Goal: Task Accomplishment & Management: Use online tool/utility

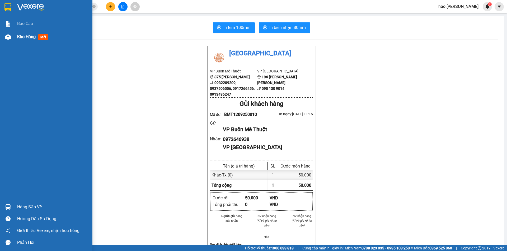
click at [21, 40] on div "Kho hàng mới" at bounding box center [33, 37] width 33 height 7
click at [22, 40] on div "Kho hàng mới" at bounding box center [33, 37] width 33 height 7
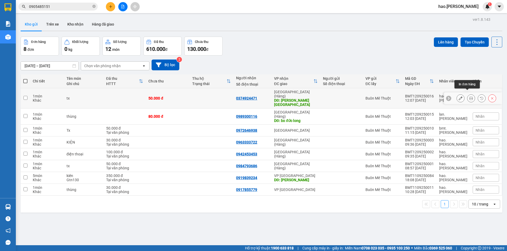
click at [468, 94] on button at bounding box center [470, 98] width 7 height 9
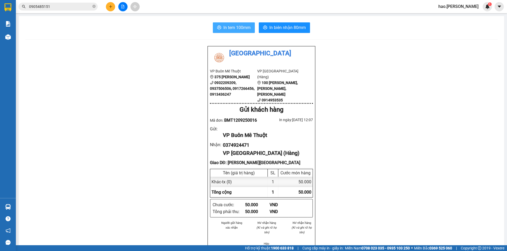
click at [235, 30] on span "In tem 100mm" at bounding box center [236, 27] width 27 height 7
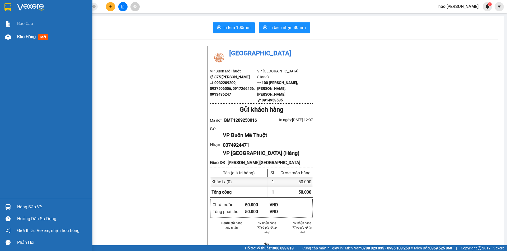
click at [7, 36] on img at bounding box center [8, 37] width 6 height 6
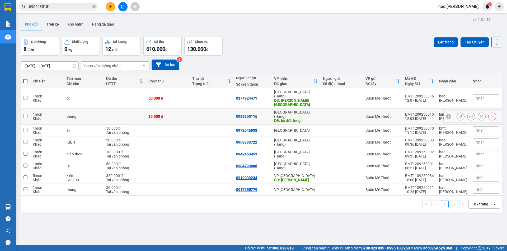
click at [467, 112] on button at bounding box center [470, 116] width 7 height 9
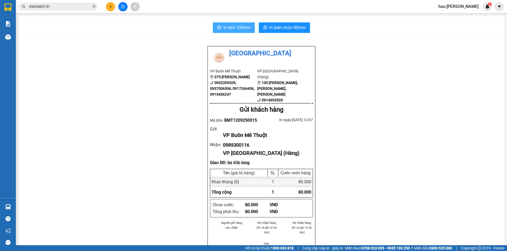
click at [233, 25] on span "In tem 100mm" at bounding box center [236, 27] width 27 height 7
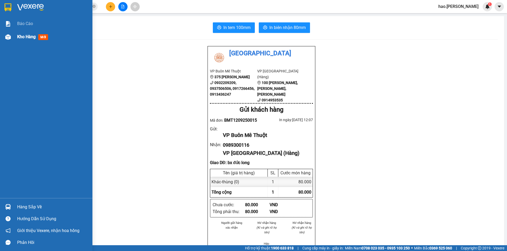
click at [18, 38] on span "Kho hàng" at bounding box center [26, 36] width 18 height 5
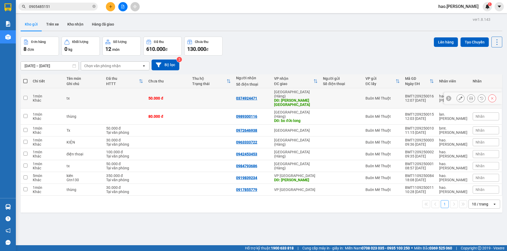
click at [458, 94] on button at bounding box center [459, 98] width 7 height 9
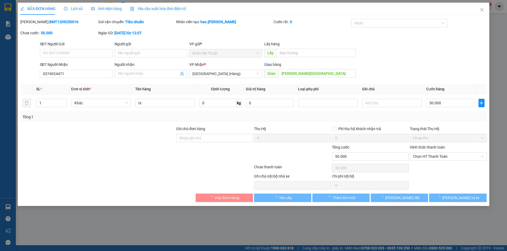
type input "0374924471"
type input "[PERSON_NAME][GEOGRAPHIC_DATA]"
type input "50.000"
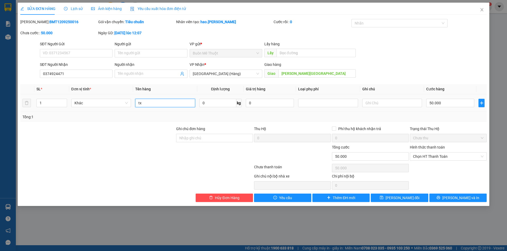
click at [151, 100] on input "tx" at bounding box center [165, 103] width 60 height 8
type input "thung"
click at [442, 194] on button "[PERSON_NAME] và In" at bounding box center [457, 198] width 57 height 8
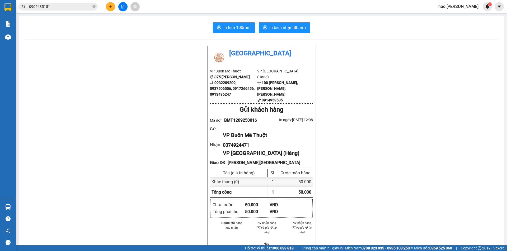
click at [109, 6] on icon "plus" at bounding box center [111, 7] width 4 height 4
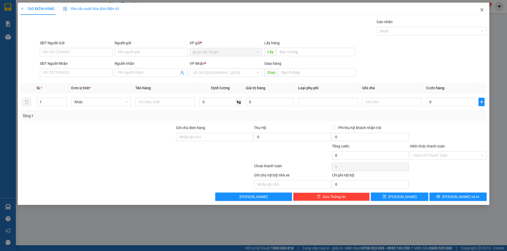
click at [483, 8] on icon "close" at bounding box center [481, 10] width 4 height 4
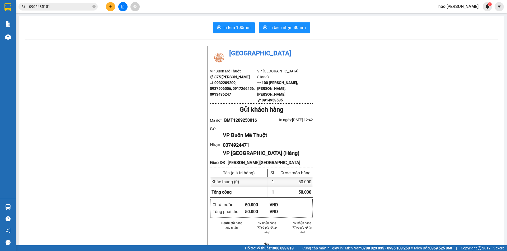
click at [72, 6] on input "0905485151" at bounding box center [60, 7] width 62 height 6
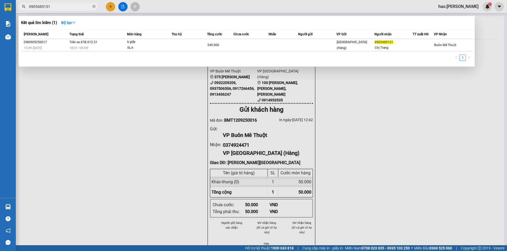
click at [72, 6] on input "0905485151" at bounding box center [60, 7] width 62 height 6
type input "bs mi"
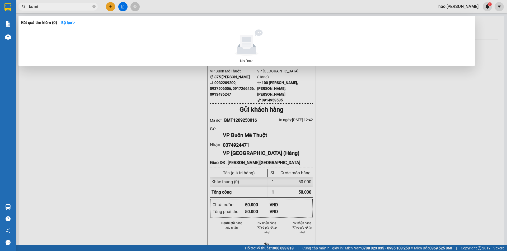
click at [63, 4] on input "bs mi" at bounding box center [60, 7] width 62 height 6
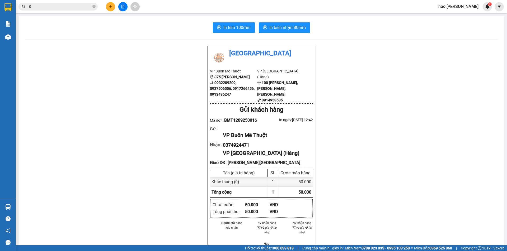
click at [64, 4] on input "0" at bounding box center [60, 7] width 62 height 6
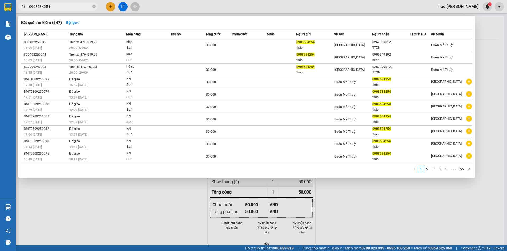
click at [161, 8] on div at bounding box center [253, 125] width 507 height 251
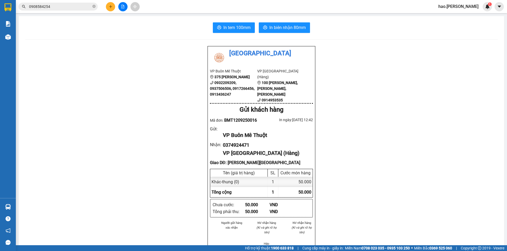
click at [89, 7] on input "0908584254" at bounding box center [60, 7] width 62 height 6
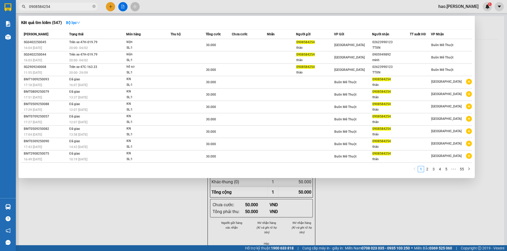
click at [89, 7] on input "0908584254" at bounding box center [60, 7] width 62 height 6
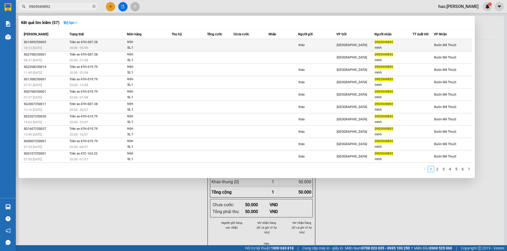
type input "0905949892"
click at [332, 45] on div "thảo" at bounding box center [317, 45] width 38 height 6
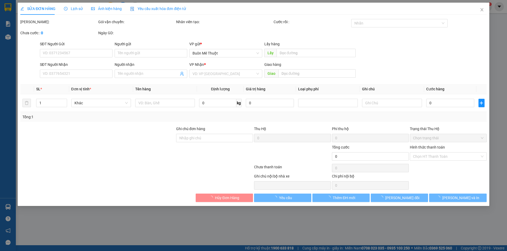
type input "thảo"
type input "0905949892"
type input "minh"
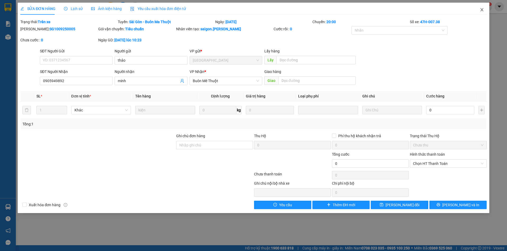
click at [483, 13] on span "Close" at bounding box center [481, 10] width 15 height 15
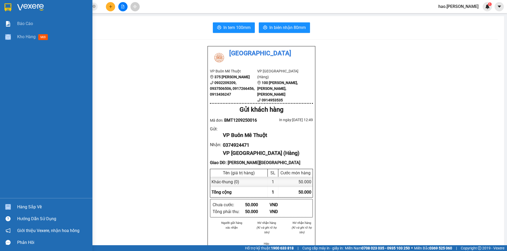
click at [17, 37] on div "Kho hàng mới" at bounding box center [46, 36] width 92 height 13
click at [17, 37] on span "Kho hàng" at bounding box center [26, 36] width 18 height 5
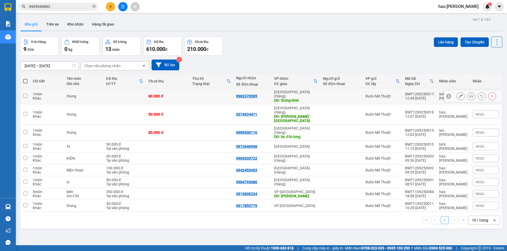
click at [469, 95] on icon at bounding box center [471, 96] width 4 height 4
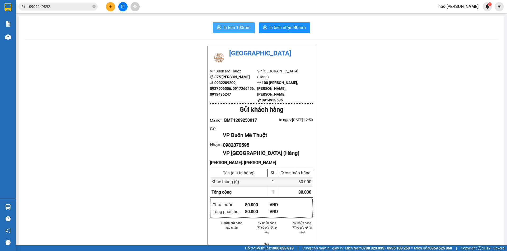
click at [223, 25] on span "In tem 100mm" at bounding box center [236, 27] width 27 height 7
